Goal: Use online tool/utility: Utilize a website feature to perform a specific function

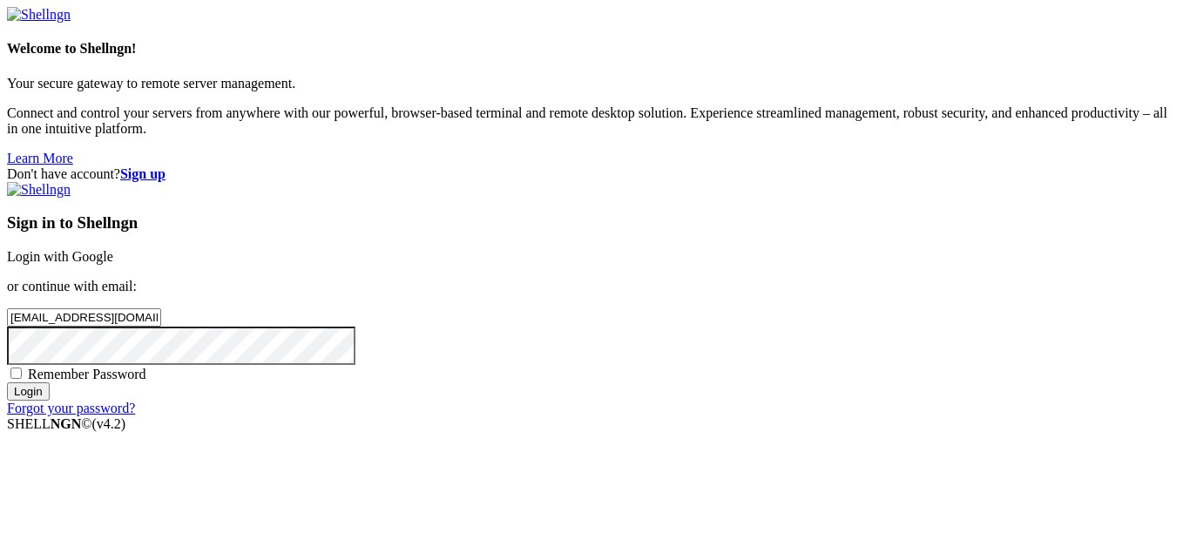
type input "[EMAIL_ADDRESS][DOMAIN_NAME]"
click at [7, 383] on input "Login" at bounding box center [28, 392] width 43 height 18
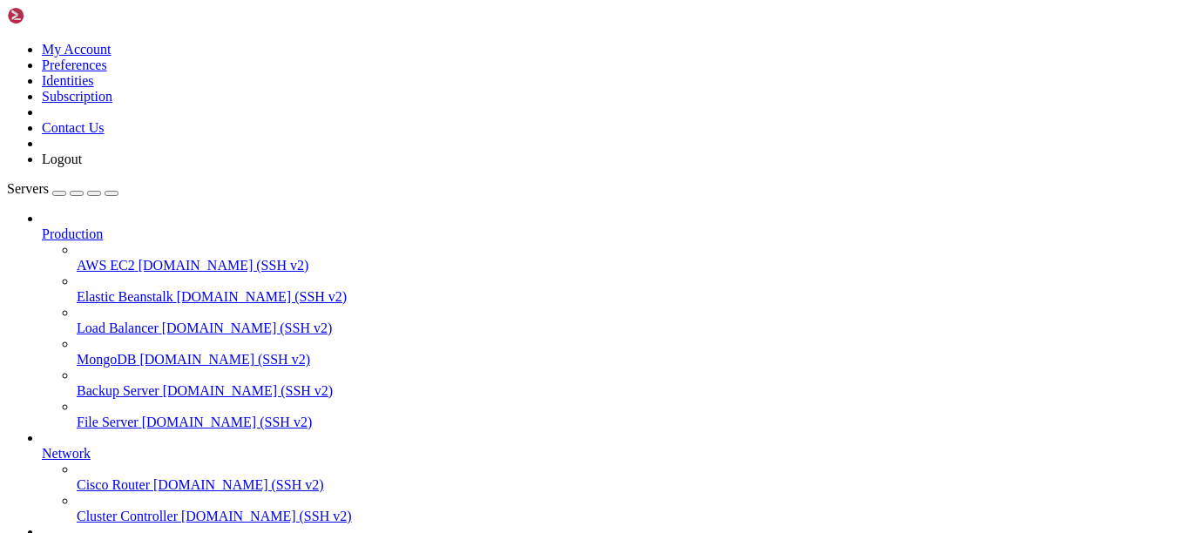
scroll to position [170, 0]
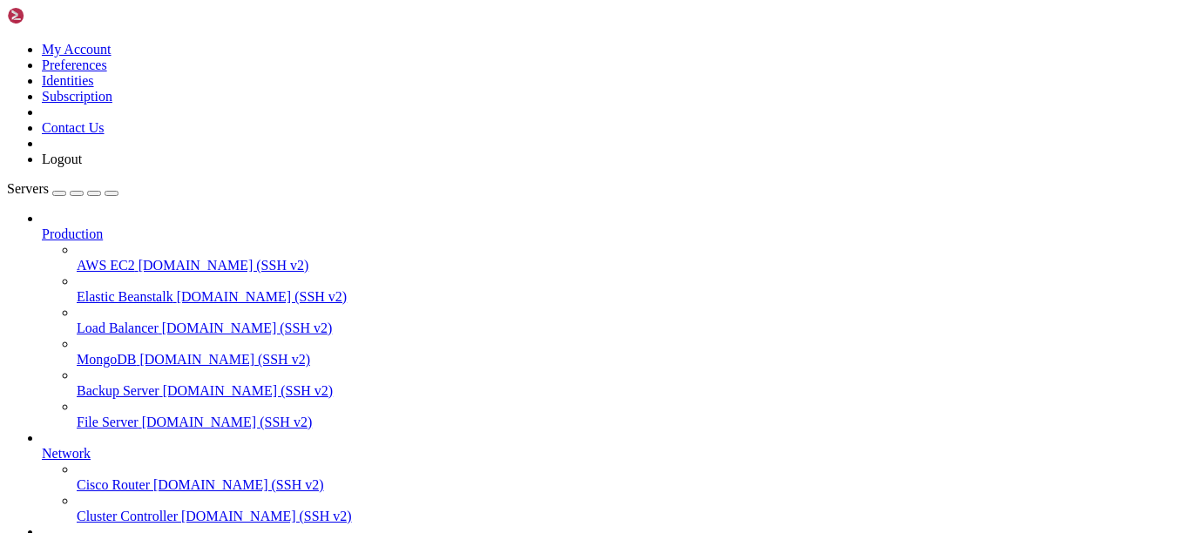
type input "/"
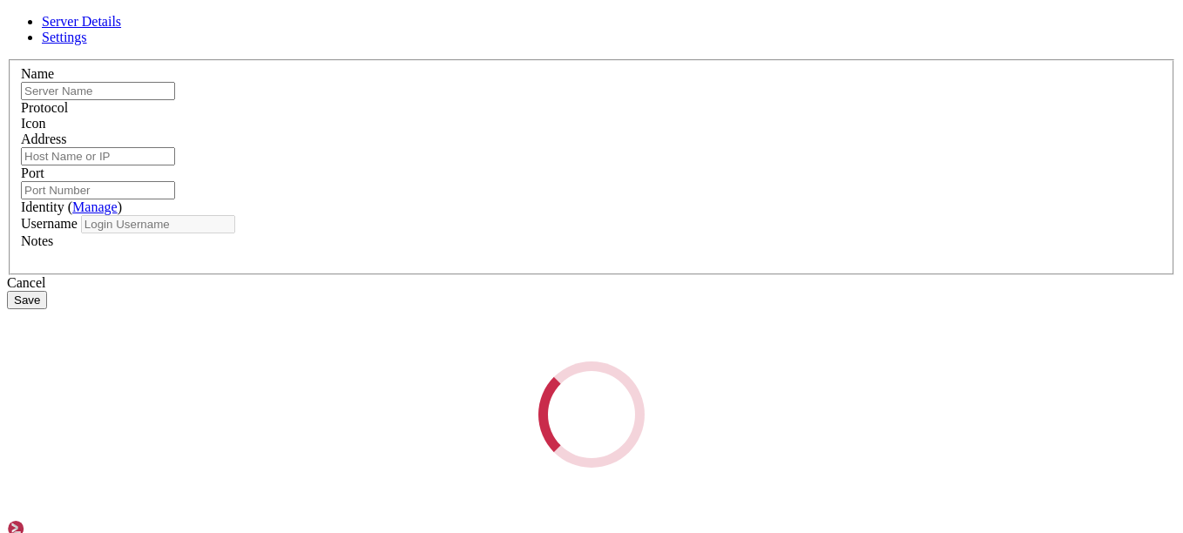
type input "test"
type input "[TECHNICAL_ID]"
type input "22"
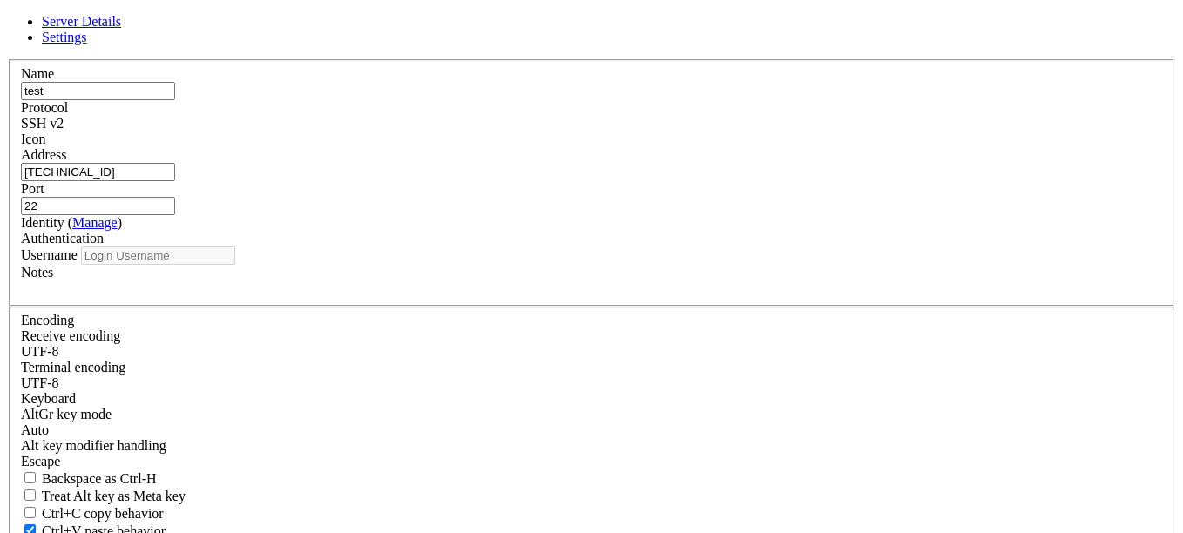
type input "root"
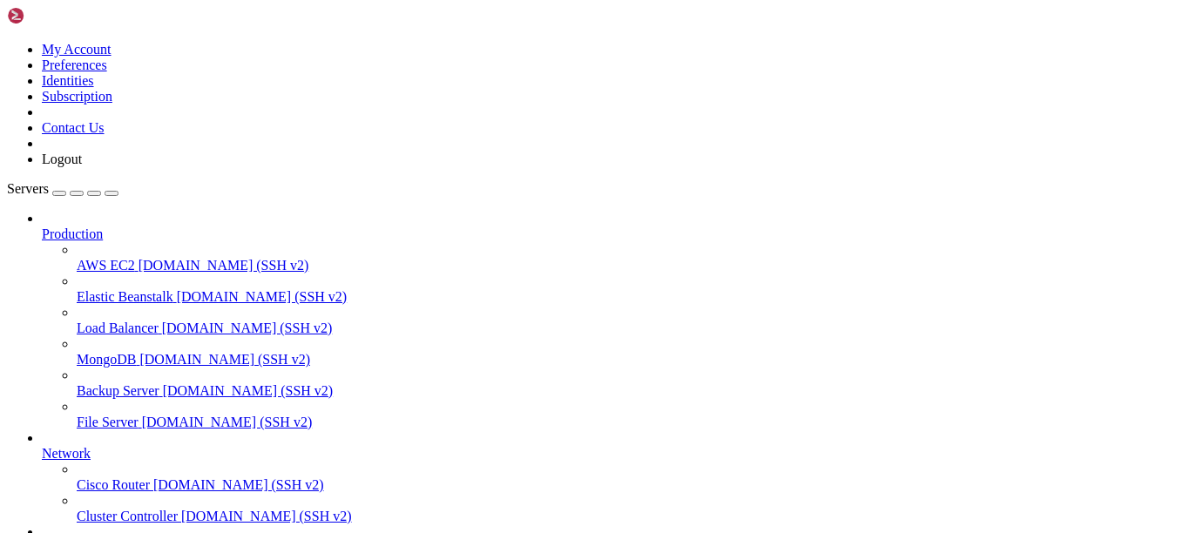
type input "/root/empire/information"
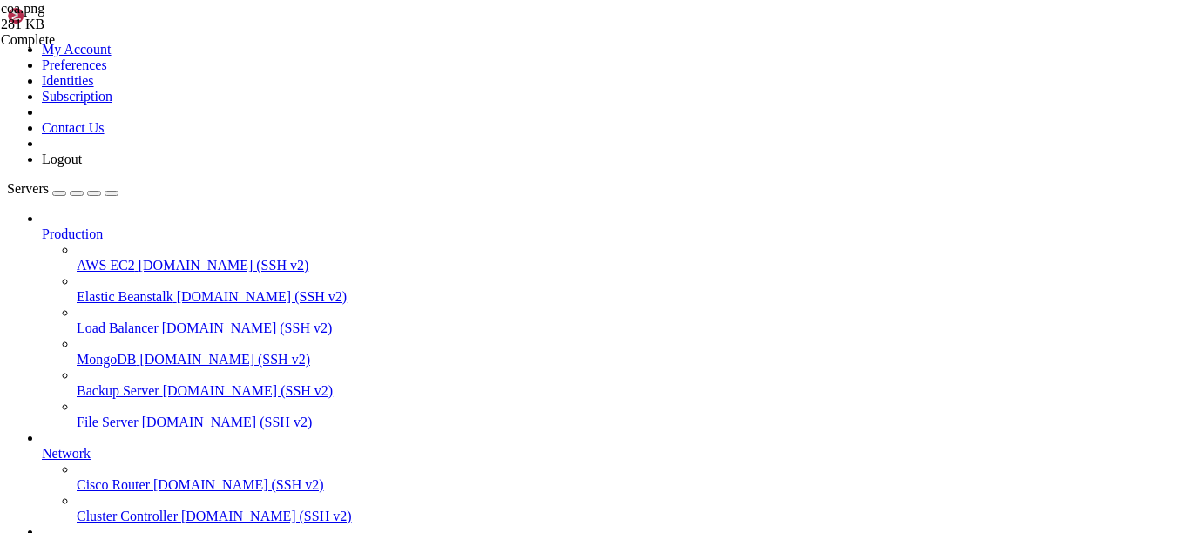
drag, startPoint x: 334, startPoint y: 1087, endPoint x: 225, endPoint y: 1101, distance: 109.9
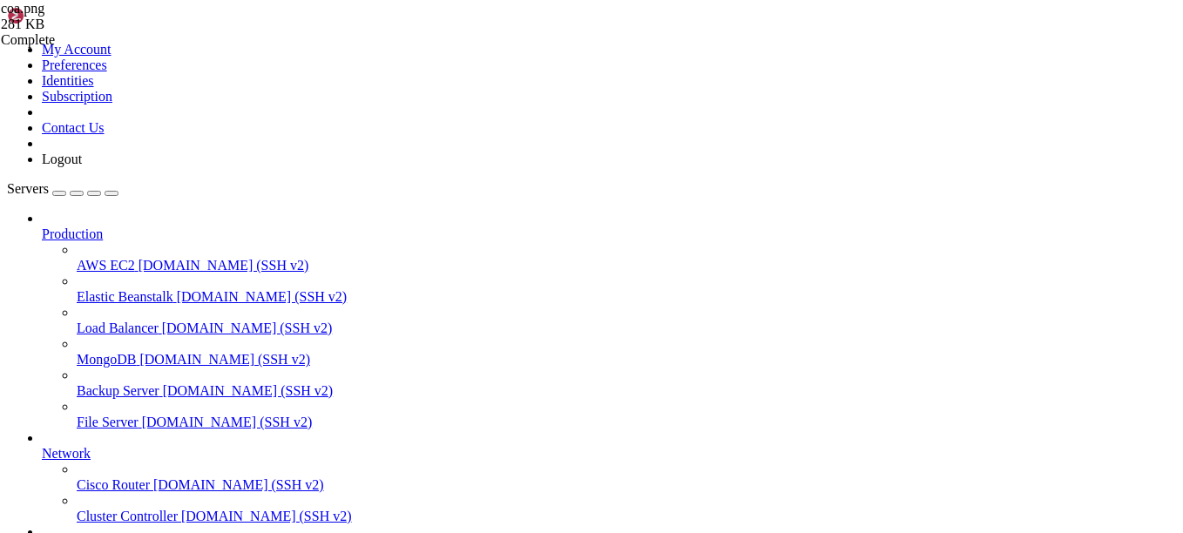
scroll to position [370, 0]
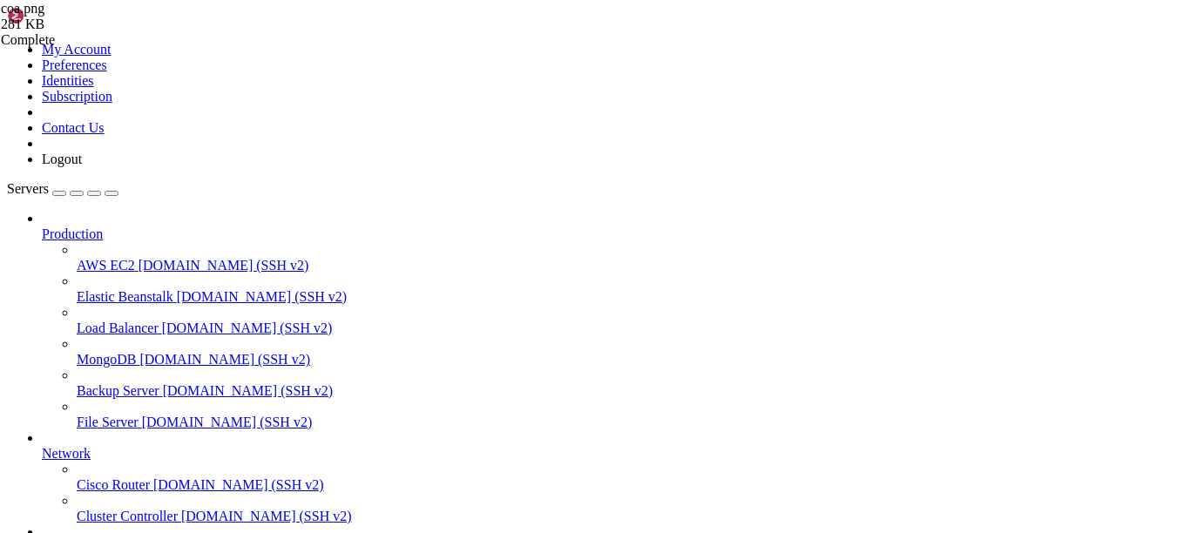
scroll to position [7303, 0]
drag, startPoint x: 101, startPoint y: 1121, endPoint x: 403, endPoint y: 1125, distance: 301.5
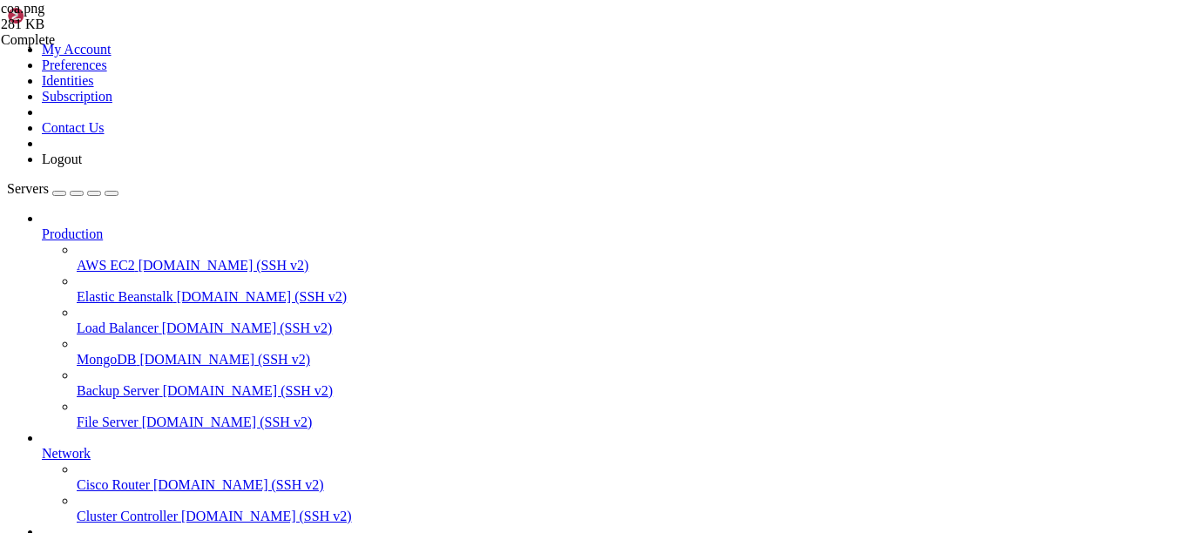
drag, startPoint x: 297, startPoint y: 1167, endPoint x: 403, endPoint y: 1175, distance: 106.6
drag, startPoint x: 272, startPoint y: 1151, endPoint x: 316, endPoint y: 1154, distance: 44.5
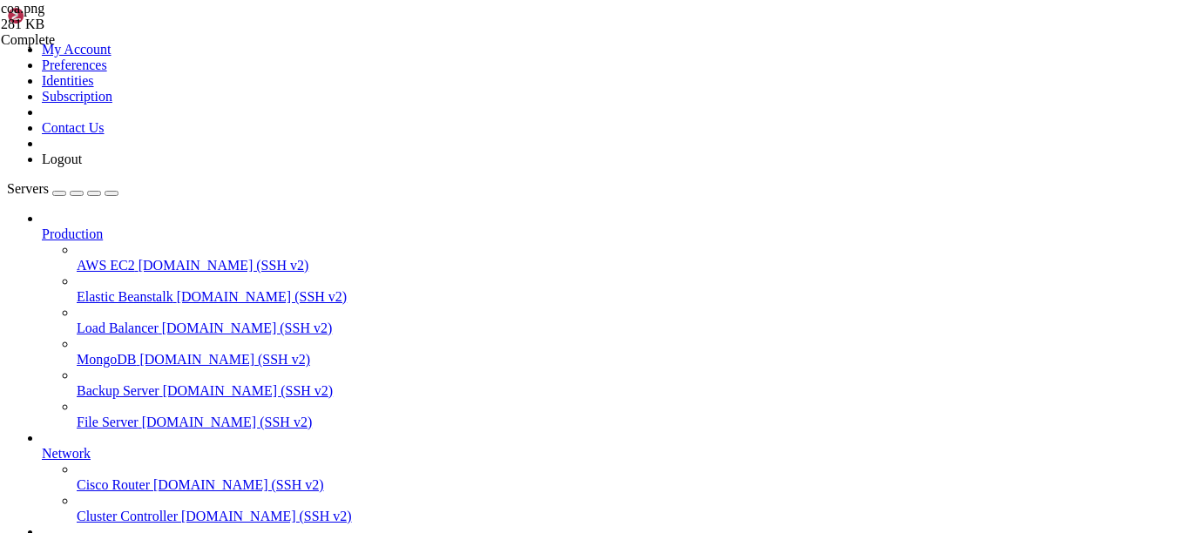
drag, startPoint x: 99, startPoint y: 1168, endPoint x: 188, endPoint y: 1183, distance: 90.3
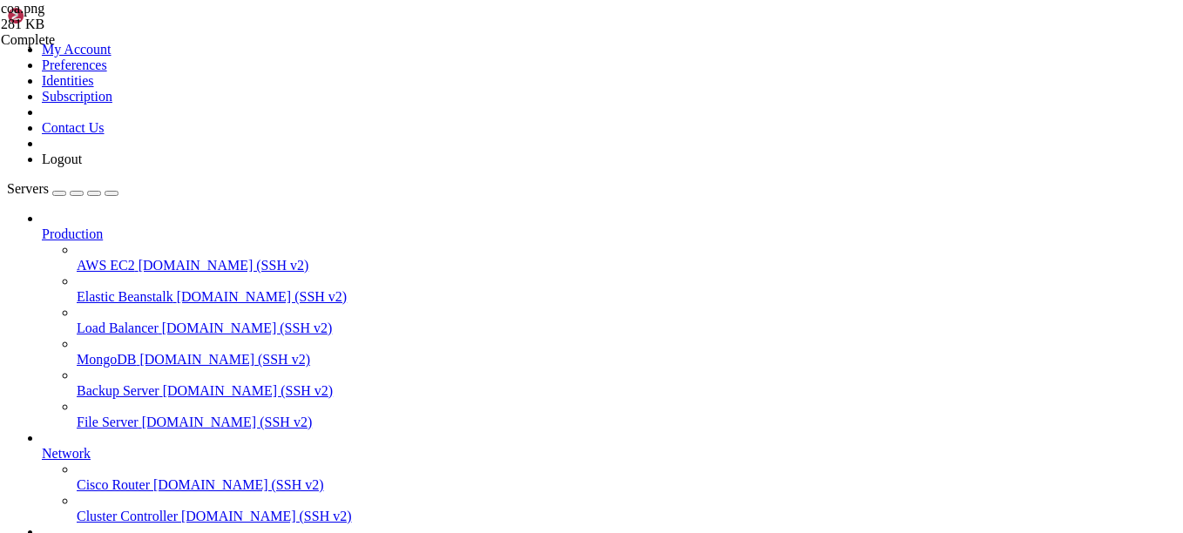
scroll to position [7590, 0]
drag, startPoint x: 161, startPoint y: 1163, endPoint x: 321, endPoint y: 1159, distance: 159.5
copy x-row "For the Throne Eternal"
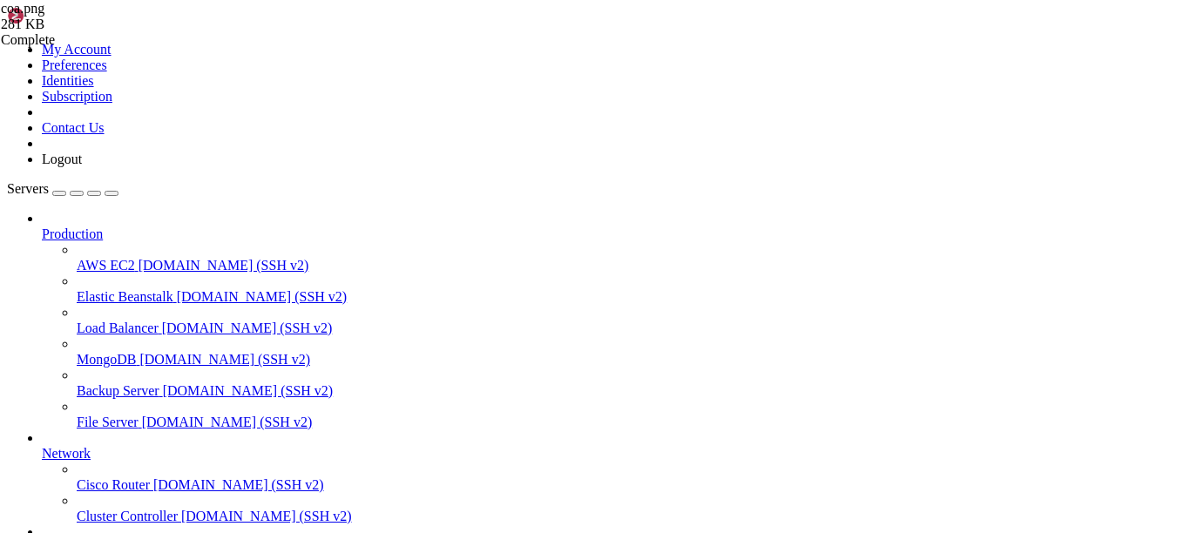
drag, startPoint x: 101, startPoint y: 1167, endPoint x: 491, endPoint y: 1164, distance: 389.5
drag, startPoint x: 155, startPoint y: 1380, endPoint x: 337, endPoint y: 1411, distance: 184.7
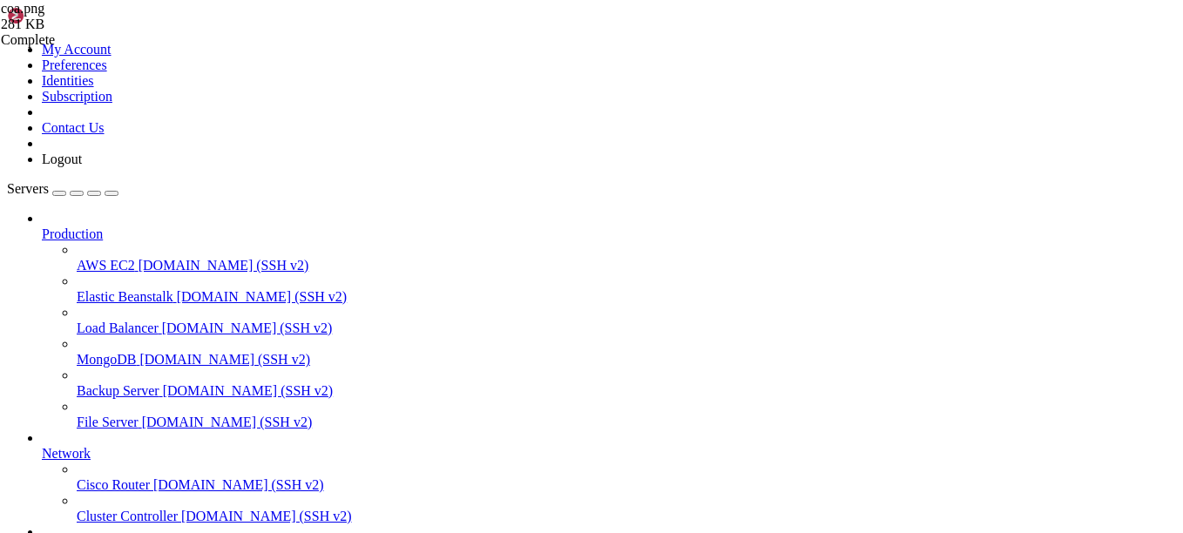
scroll to position [13229, 0]
drag, startPoint x: 453, startPoint y: 1167, endPoint x: 104, endPoint y: 1170, distance: 349.5
drag, startPoint x: 103, startPoint y: 1168, endPoint x: 383, endPoint y: 1175, distance: 280.7
